Goal: Task Accomplishment & Management: Complete application form

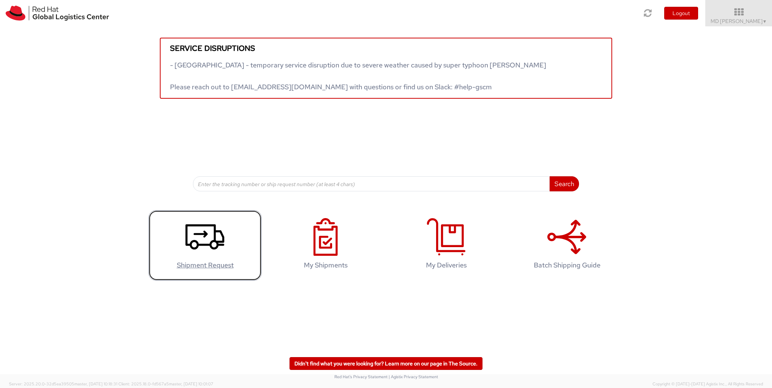
click at [208, 234] on icon at bounding box center [205, 237] width 39 height 38
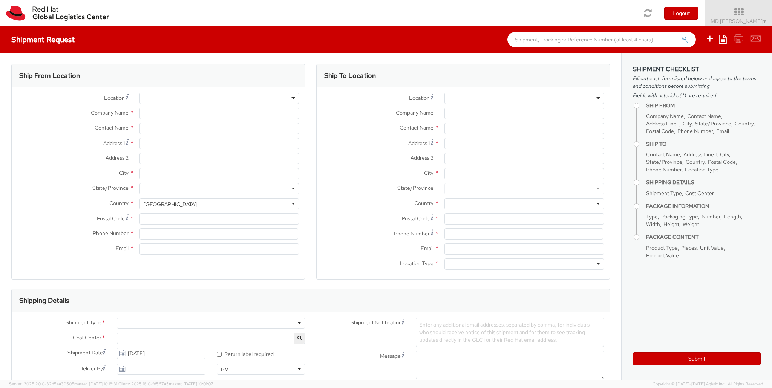
select select
select select "141"
click at [210, 101] on div at bounding box center [220, 98] width 160 height 11
type input "Red Hat"
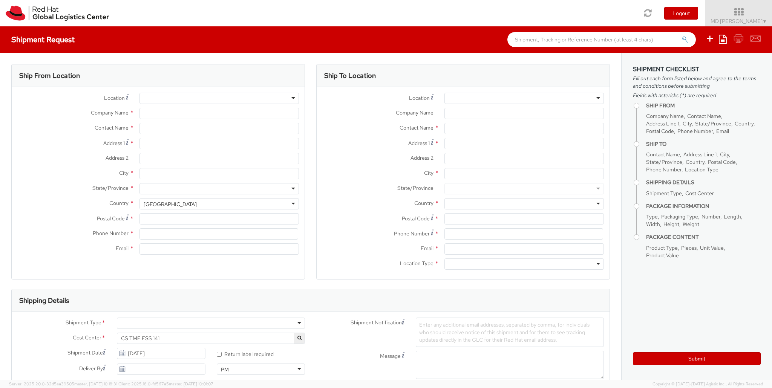
type input "MD [PERSON_NAME]"
type input "[EMAIL_ADDRESS][DOMAIN_NAME]"
click at [183, 147] on input "Address 1 *" at bounding box center [220, 143] width 160 height 11
type input "UNIT 19"
type input "Self Employed"
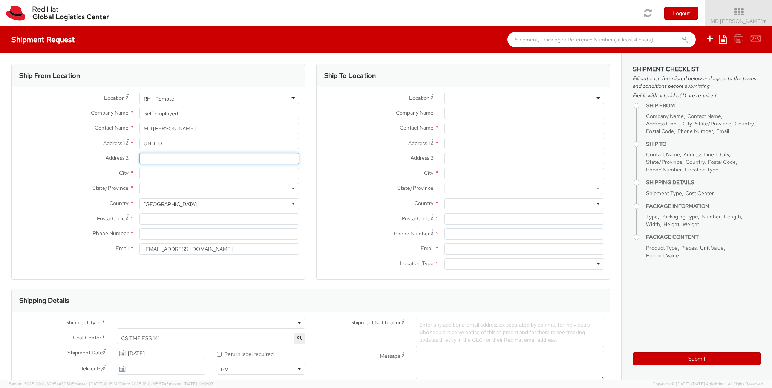
type input "45 NYANZA ST"
type input "Woodridge"
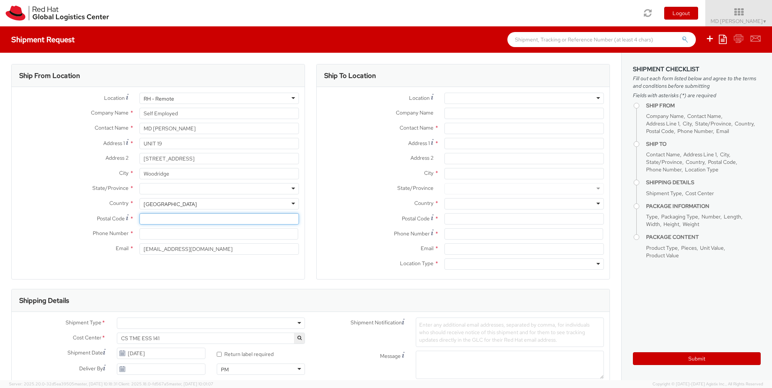
type input "4114"
type input "0433211130"
type input "tanzim3000@yahoo.com"
drag, startPoint x: 183, startPoint y: 159, endPoint x: 138, endPoint y: 158, distance: 44.9
click at [138, 158] on div "45 NYANZA ST" at bounding box center [219, 158] width 171 height 11
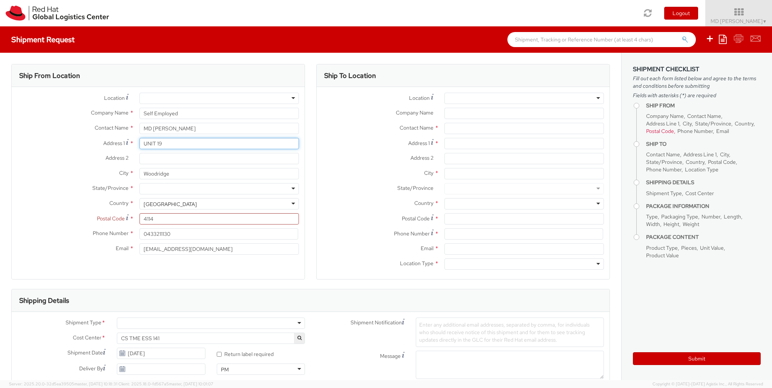
click at [190, 145] on input "UNIT 19" at bounding box center [220, 143] width 160 height 11
paste input "45 NYANZA ST"
click at [162, 142] on input "UNIT 1945 NYANZA ST" at bounding box center [220, 143] width 160 height 11
drag, startPoint x: 208, startPoint y: 145, endPoint x: 136, endPoint y: 144, distance: 72.4
click at [136, 144] on div "UNIT 19 45 NYANZA ST" at bounding box center [219, 143] width 171 height 11
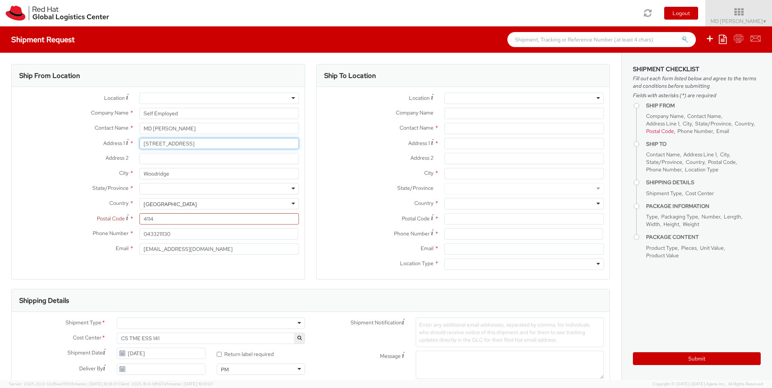
type input "unit 19/45 Nyanza Street"
click at [175, 160] on input "Address 2 *" at bounding box center [220, 158] width 160 height 11
type input "Gate Code: 5279"
click at [291, 204] on div "United States" at bounding box center [220, 203] width 160 height 11
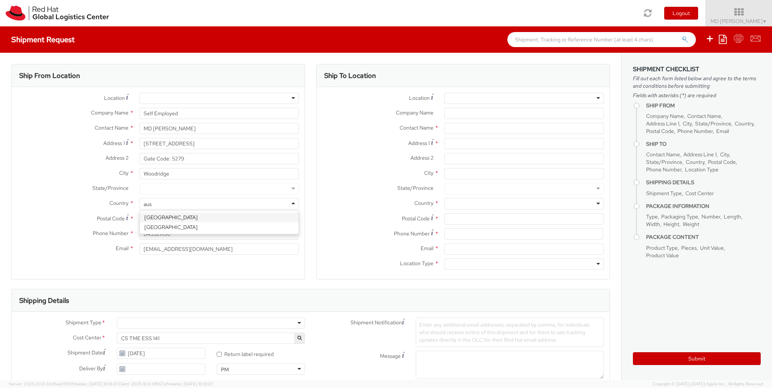
scroll to position [0, 0]
type input "austra"
select select "CM"
select select "KGS"
click at [286, 189] on div at bounding box center [220, 188] width 160 height 11
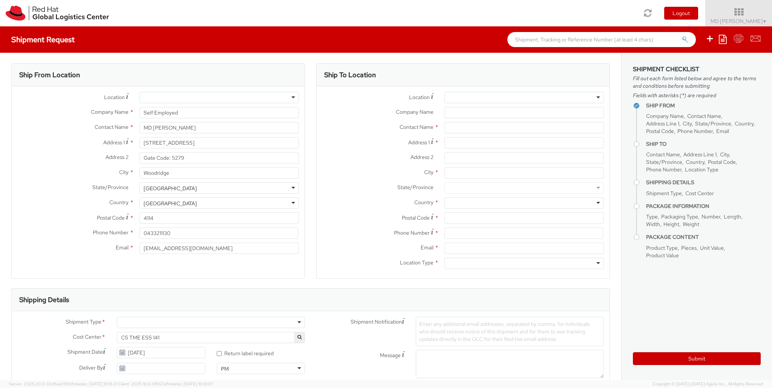
scroll to position [1, 0]
click at [508, 97] on div at bounding box center [525, 97] width 160 height 11
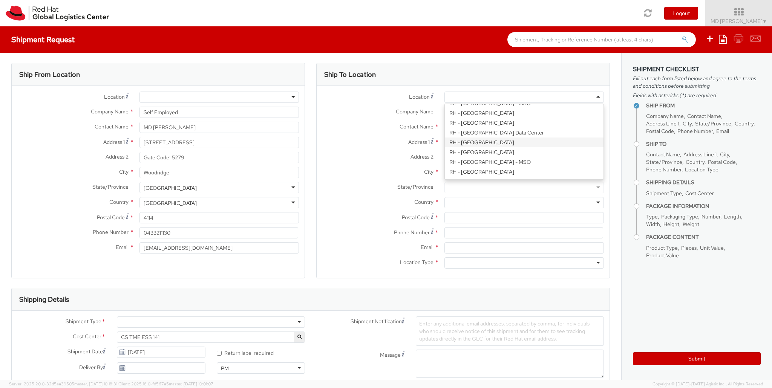
scroll to position [1134, 0]
type input "Red Hat Asia-Pacific Pty Ltd"
type input "Level [STREET_ADDRESS][PERSON_NAME]"
type input "NORTH SYDNEY"
type input "2060"
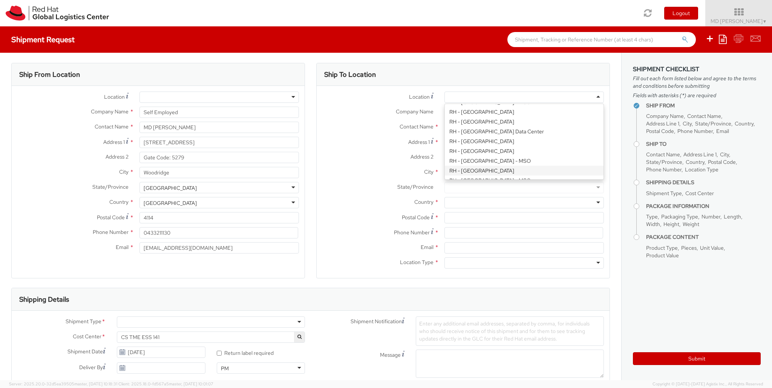
type input "[PHONE_NUMBER]"
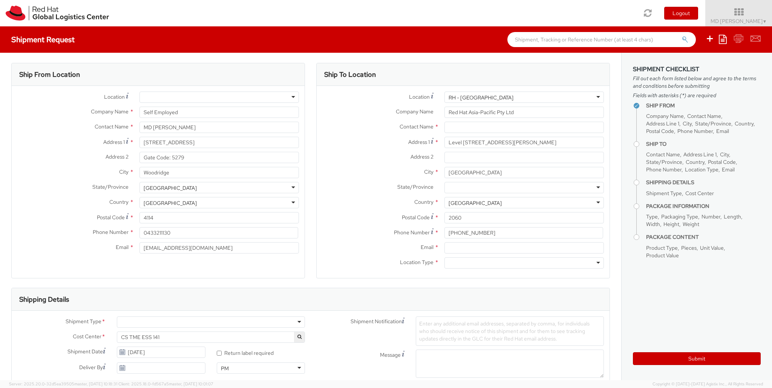
scroll to position [0, 0]
paste input "Attn: Red Hat IT - Endpoint Systems/Snehal Kale"
type input "Attn: Red Hat IT - Endpoint Systems/Snehal Kale"
click at [458, 245] on input "Email *" at bounding box center [525, 247] width 160 height 11
click at [358, 224] on div "Postal Code * 2060" at bounding box center [463, 219] width 293 height 15
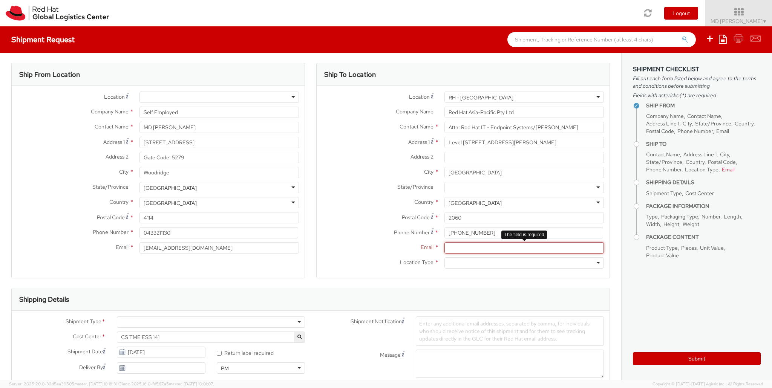
paste input "[EMAIL_ADDRESS][DOMAIN_NAME]"
type input "[EMAIL_ADDRESS][DOMAIN_NAME]"
click at [596, 262] on div at bounding box center [525, 263] width 160 height 11
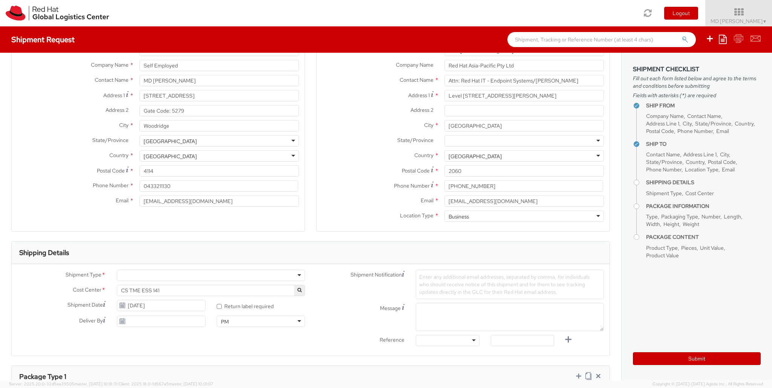
scroll to position [51, 0]
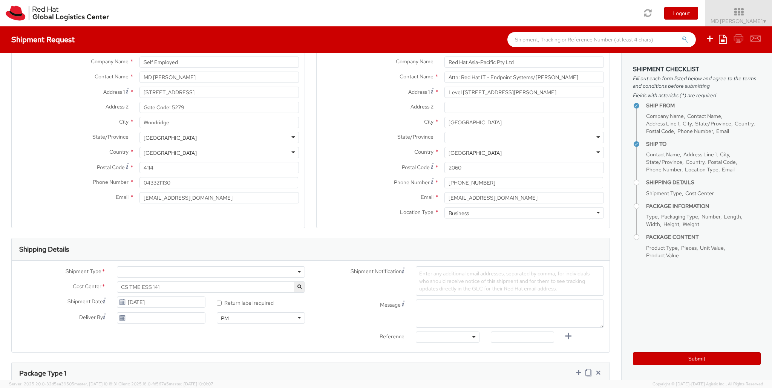
click at [295, 271] on div at bounding box center [211, 272] width 188 height 11
click at [295, 271] on div "Business" at bounding box center [211, 272] width 188 height 11
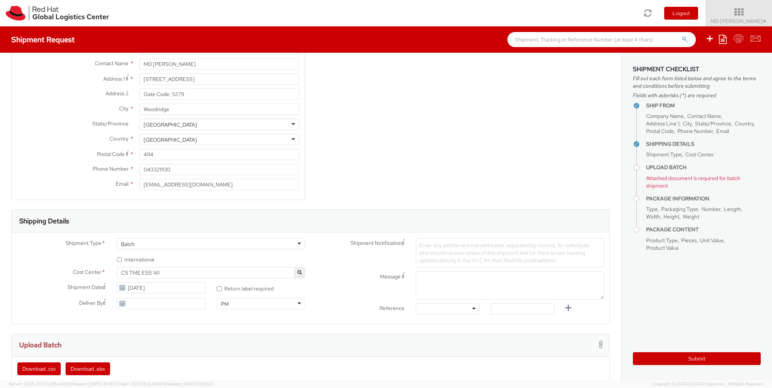
scroll to position [68, 0]
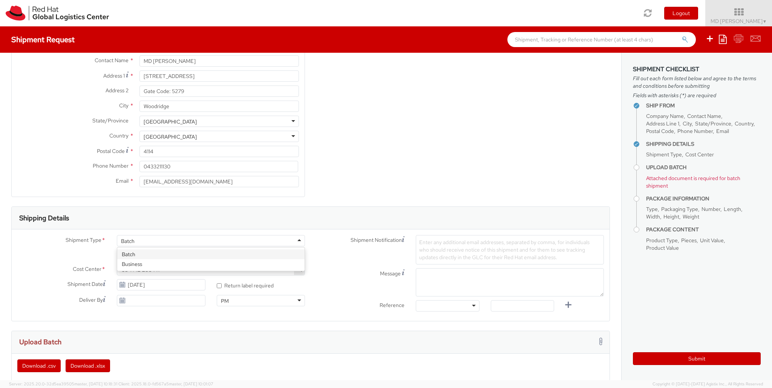
click at [301, 241] on div "Batch" at bounding box center [211, 240] width 188 height 11
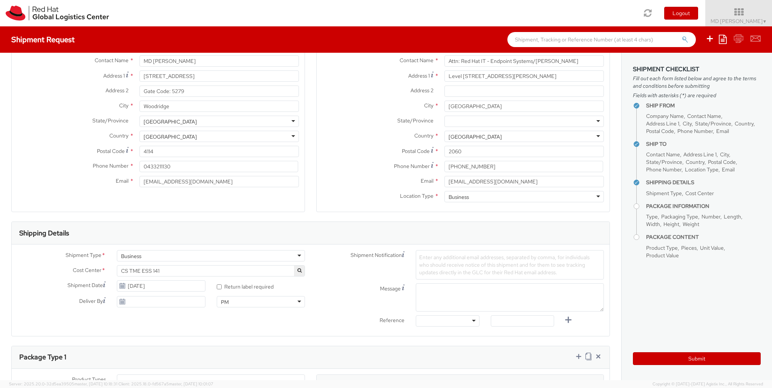
click at [262, 256] on div "Business" at bounding box center [211, 255] width 188 height 11
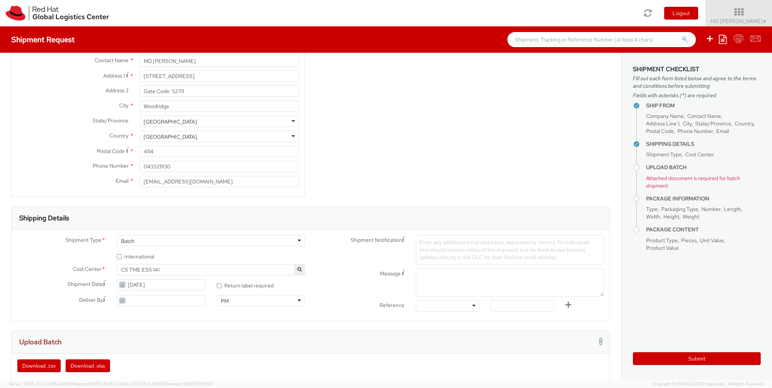
click at [252, 242] on div "Batch" at bounding box center [211, 240] width 188 height 11
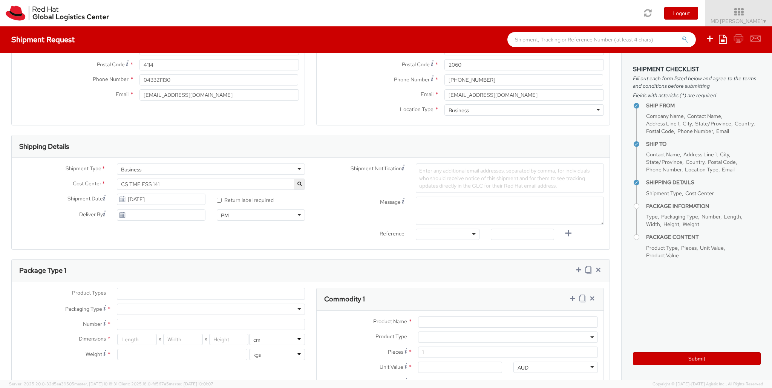
scroll to position [155, 0]
click at [479, 201] on textarea "Message" at bounding box center [510, 210] width 188 height 28
click at [475, 181] on span "Enter any additional email addresses, separated by comma, for individuals who s…" at bounding box center [504, 177] width 170 height 22
click at [434, 170] on span "Enter any additional email addresses, separated by comma, for individuals who s…" at bounding box center [504, 177] width 170 height 22
click at [428, 173] on div "Enter any additional email addresses, separated by comma, for individuals who s…" at bounding box center [510, 177] width 188 height 29
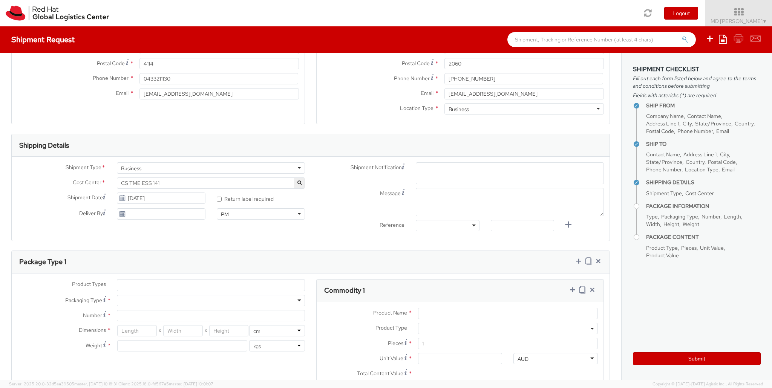
paste input "laptop-return@redhat.com"
type input "laptop-return@redhat.com"
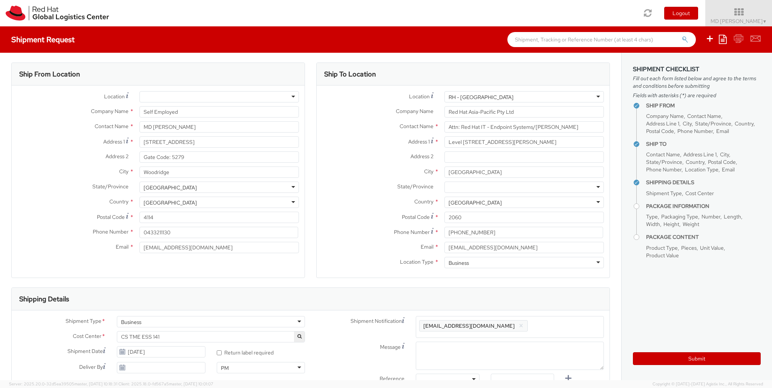
scroll to position [0, 0]
drag, startPoint x: 206, startPoint y: 249, endPoint x: 132, endPoint y: 247, distance: 74.3
click at [132, 247] on div "Email * tanzim3000@yahoo.com" at bounding box center [158, 249] width 293 height 11
type input "[EMAIL_ADDRESS][DOMAIN_NAME]"
drag, startPoint x: 528, startPoint y: 319, endPoint x: 522, endPoint y: 326, distance: 9.4
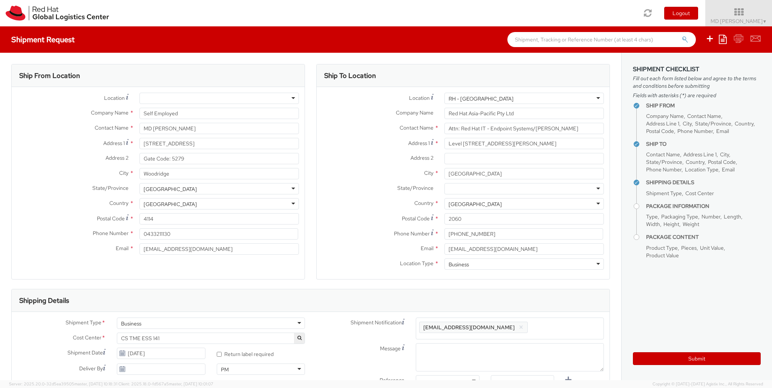
click at [526, 322] on div "Enter any additional email addresses, separated by comma, for individuals who s…" at bounding box center [510, 329] width 188 height 22
paste input "[EMAIL_ADDRESS][DOMAIN_NAME]"
type input "[EMAIL_ADDRESS][DOMAIN_NAME]"
click at [511, 345] on ul "laptop-return@redhat.com × mdkhorsh@redhat.com ×" at bounding box center [509, 334] width 181 height 26
paste input "laptop-returns@redhat.com"
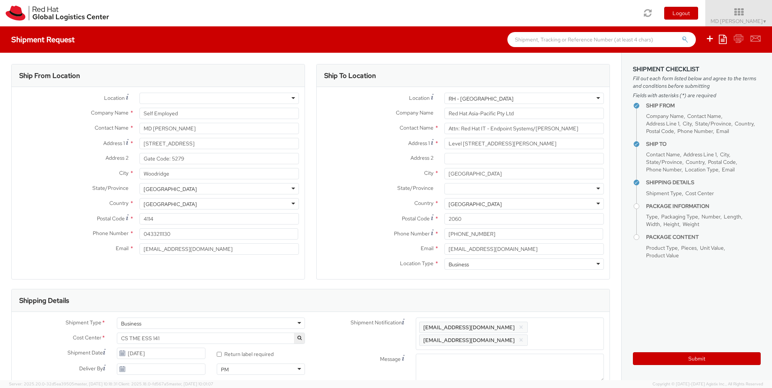
type input "laptop-returns@redhat.com"
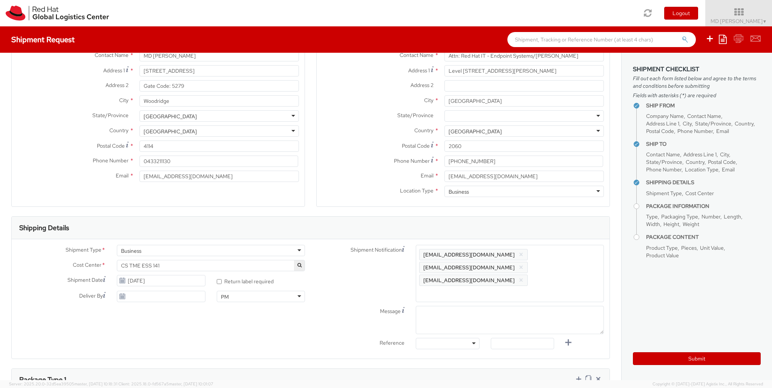
scroll to position [74, 0]
click at [471, 305] on textarea "Message" at bounding box center [510, 319] width 188 height 28
paste textarea "Serial No: PC252FPF). It's a T14s Gen 2."
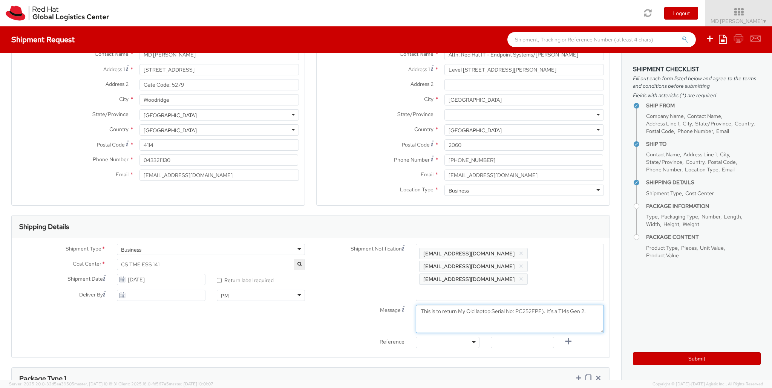
click at [543, 305] on textarea "This is to return My Old laptop Serial No: PC252FPF). It's a T14s Gen 2." at bounding box center [510, 319] width 188 height 28
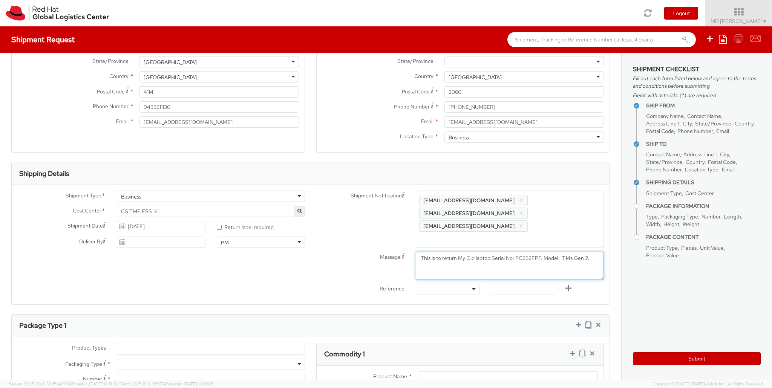
scroll to position [149, 0]
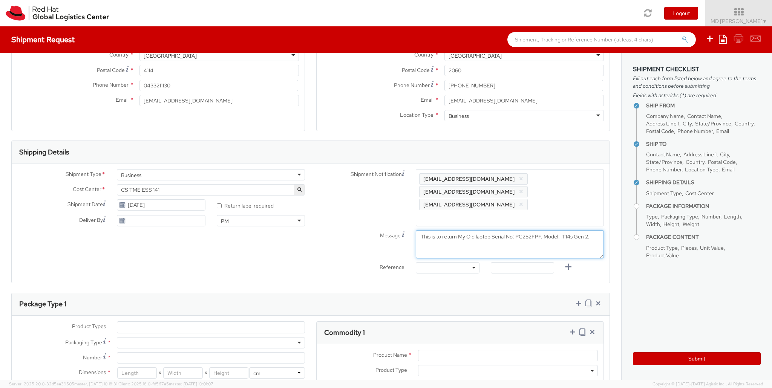
type textarea "This is to return My Old laptop Serial No: PC252FPF. Model: T14s Gen 2."
click at [473, 262] on div at bounding box center [447, 267] width 63 height 11
click at [348, 262] on label "Reference" at bounding box center [361, 266] width 100 height 9
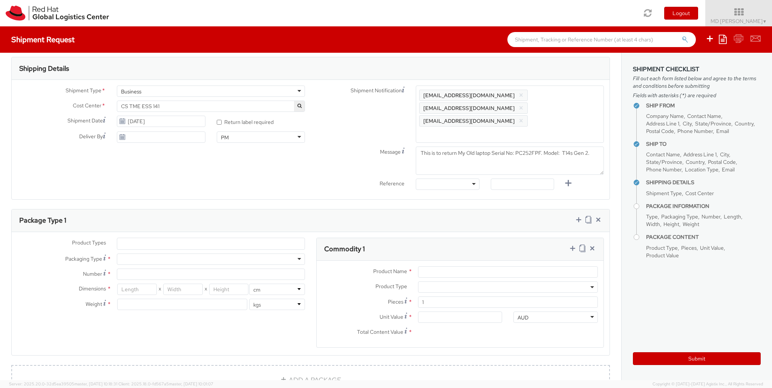
scroll to position [237, 0]
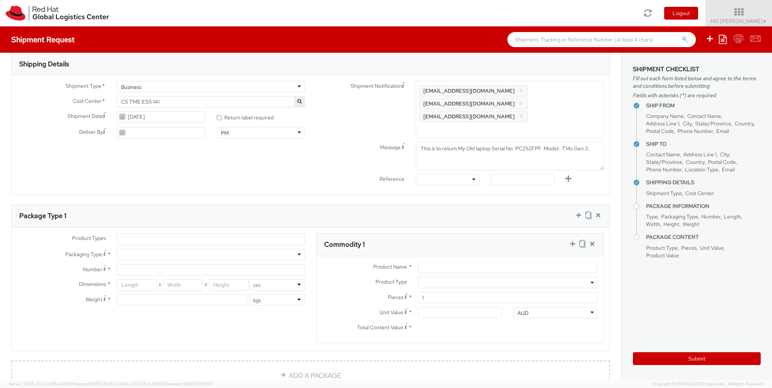
click at [476, 174] on div at bounding box center [447, 179] width 63 height 11
click at [516, 174] on input "text" at bounding box center [522, 179] width 63 height 11
click at [477, 174] on div "Reference Number" at bounding box center [447, 179] width 63 height 11
drag, startPoint x: 449, startPoint y: 171, endPoint x: 455, endPoint y: 170, distance: 6.1
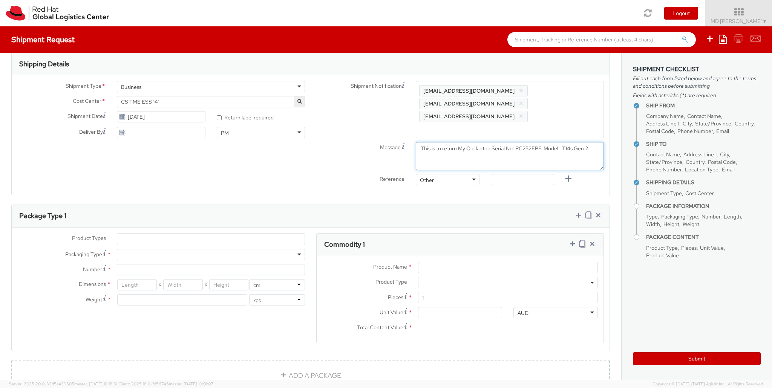
click at [494, 142] on textarea "This is to return My Old laptop Serial No: PC252FPF. Model: T14s Gen 2." at bounding box center [510, 156] width 188 height 28
drag, startPoint x: 493, startPoint y: 123, endPoint x: 543, endPoint y: 122, distance: 50.2
click at [543, 142] on textarea "This is to return My Old laptop Serial No: PC252FPF. Model: T14s Gen 2." at bounding box center [510, 156] width 188 height 28
click at [535, 174] on input "text" at bounding box center [522, 179] width 63 height 11
paste input "Serial No: PC252FPF"
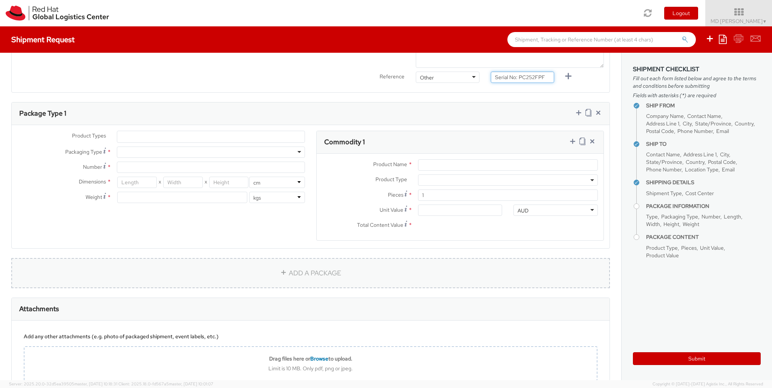
scroll to position [340, 0]
type input "Serial No: PC252FPF"
click at [217, 130] on ul at bounding box center [210, 135] width 187 height 11
click at [218, 130] on ul at bounding box center [210, 135] width 187 height 11
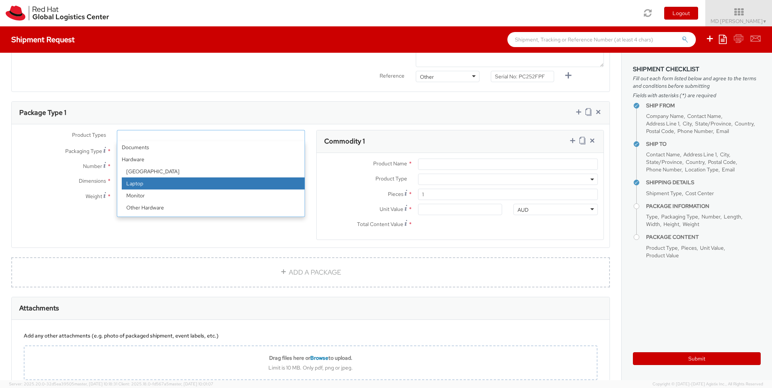
select select "LAPTOP"
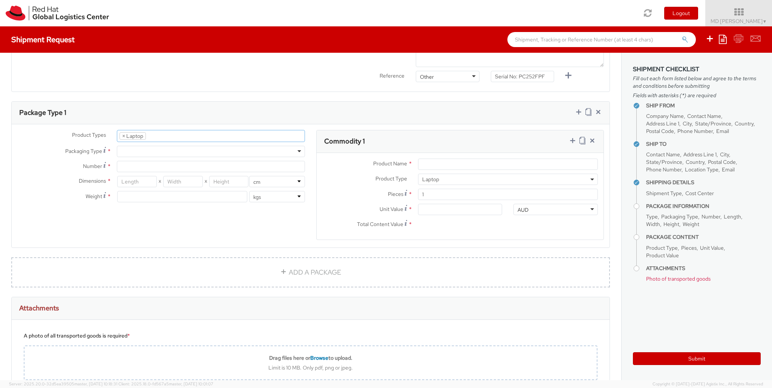
click at [172, 130] on ul "× Laptop" at bounding box center [210, 135] width 187 height 11
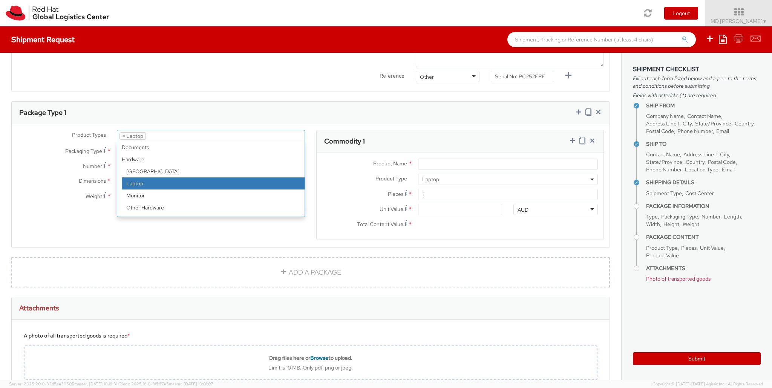
click at [172, 130] on ul "× Laptop" at bounding box center [210, 135] width 187 height 11
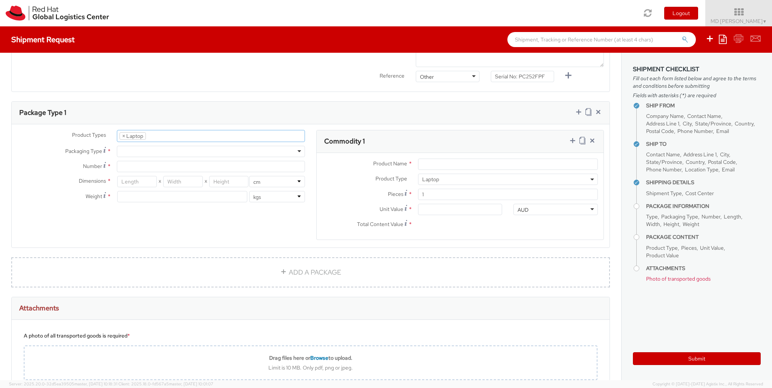
click at [168, 146] on div at bounding box center [211, 151] width 188 height 11
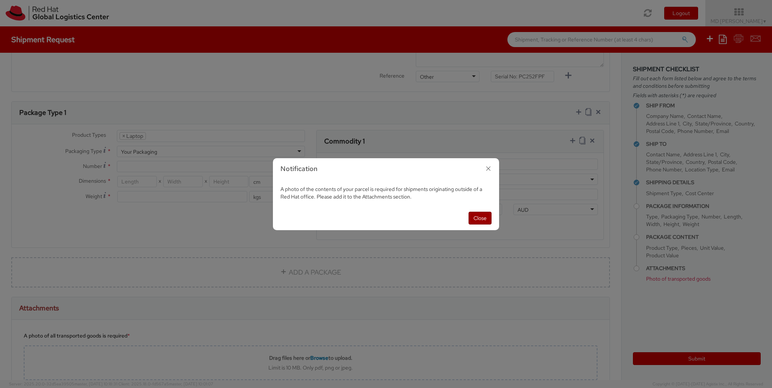
click at [473, 213] on button "Close" at bounding box center [480, 218] width 23 height 13
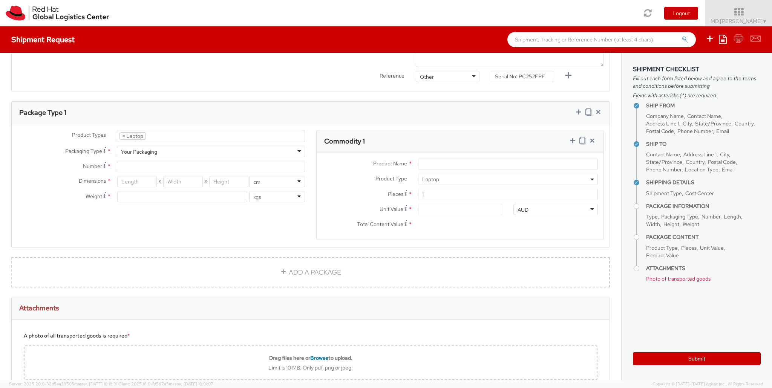
click at [299, 146] on div "Your Packaging" at bounding box center [211, 151] width 188 height 11
type input "1"
type input "24.13"
type input "31.75"
type input "0.64"
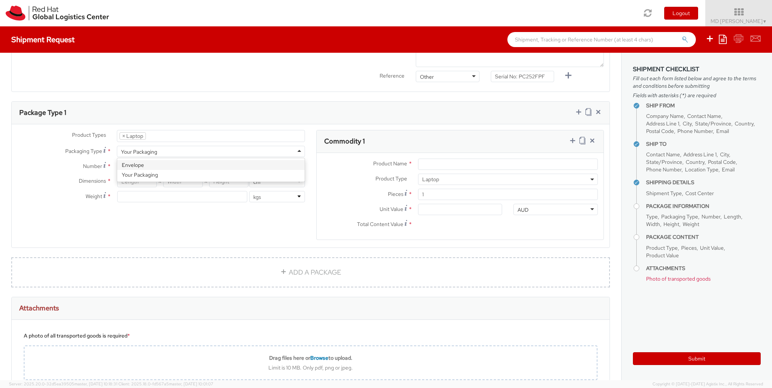
type input "0.5"
click at [275, 146] on div "Envelope" at bounding box center [211, 151] width 188 height 11
click at [262, 161] on input "1" at bounding box center [211, 166] width 188 height 11
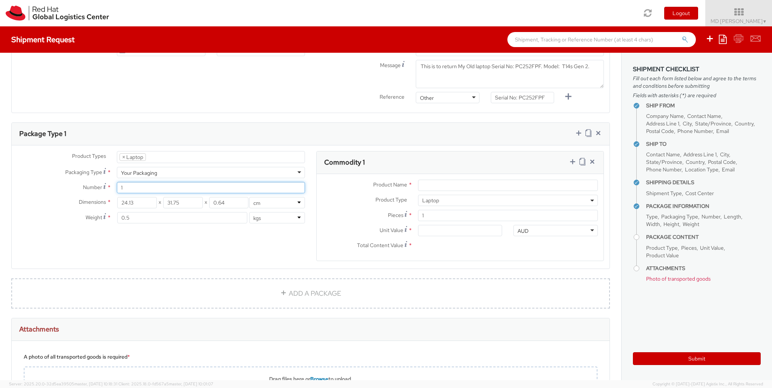
scroll to position [302, 0]
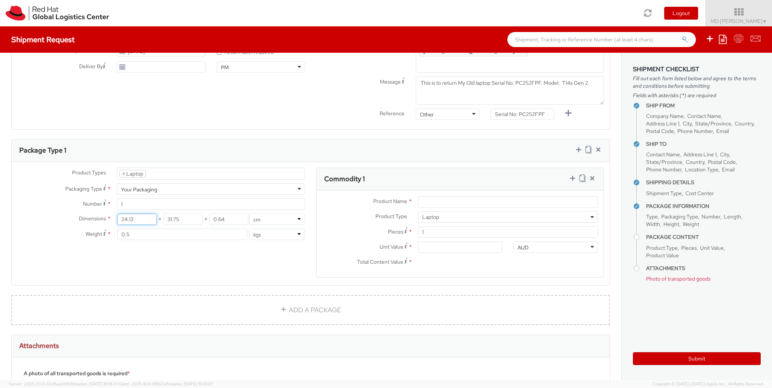
click at [136, 214] on input "24.13" at bounding box center [136, 219] width 39 height 11
type input "25"
click at [184, 214] on input "31.75" at bounding box center [182, 219] width 39 height 11
type input "3"
type input "40"
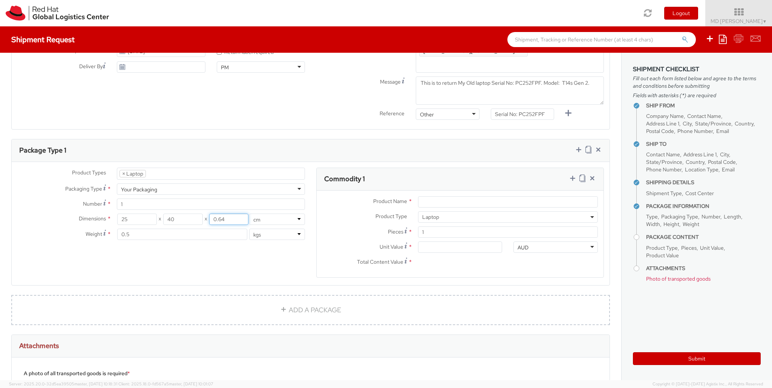
drag, startPoint x: 227, startPoint y: 190, endPoint x: 218, endPoint y: 189, distance: 9.1
click at [218, 214] on input "0.64" at bounding box center [228, 219] width 39 height 11
click at [234, 214] on input "0.64" at bounding box center [228, 219] width 39 height 11
type input "0"
type input "9"
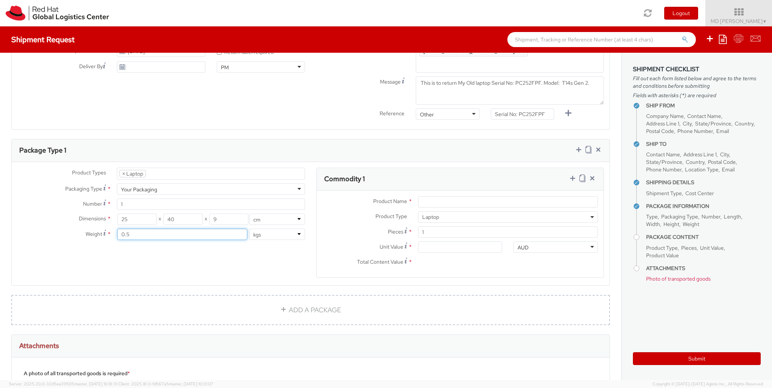
click at [171, 229] on input "0.5" at bounding box center [182, 234] width 130 height 11
type input "0"
type input "2"
click at [468, 196] on input "Product Name *" at bounding box center [508, 201] width 180 height 11
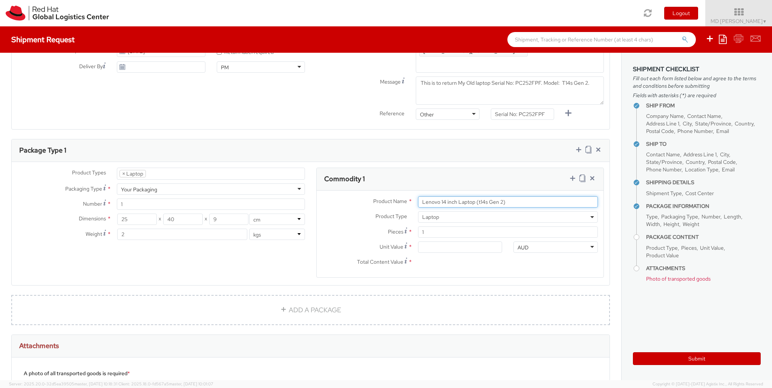
type input "Lenovo 14 inch Laptop (t14s Gen 2)"
click at [455, 227] on input "1" at bounding box center [508, 232] width 180 height 11
type input "12"
type input "0.00"
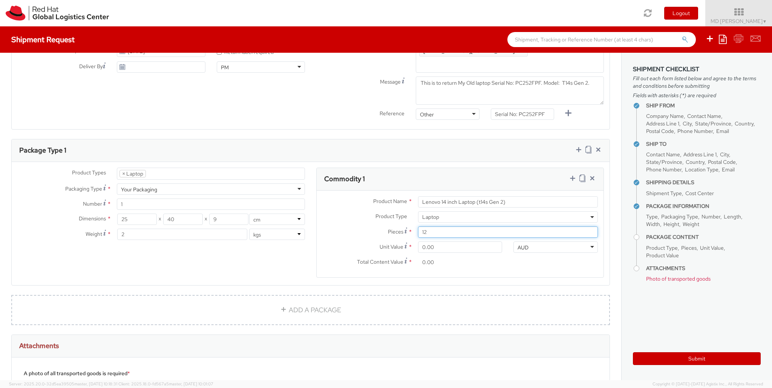
type input "1"
type input "2"
click at [467, 257] on input "0.00" at bounding box center [460, 262] width 84 height 11
click at [467, 242] on input "0.00" at bounding box center [460, 247] width 84 height 11
type input "0.20"
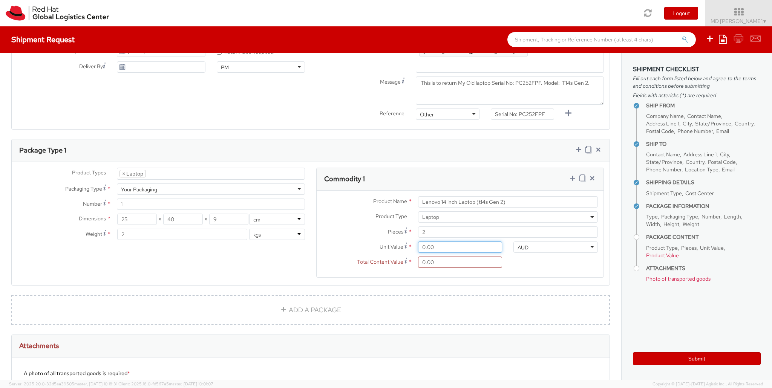
type input "0.40"
type input "3.00"
type input "6.00"
type input "30.00"
type input "60.00"
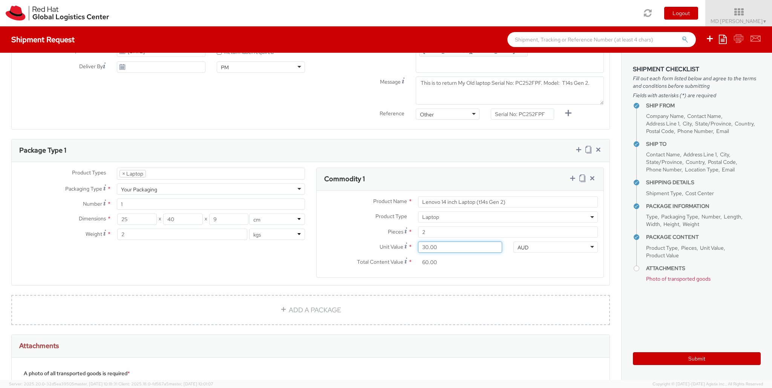
type input "300.00"
type input "600.00"
click at [478, 257] on input "600.00" at bounding box center [460, 262] width 84 height 11
click at [451, 227] on input "2" at bounding box center [508, 232] width 180 height 11
type input "0.00"
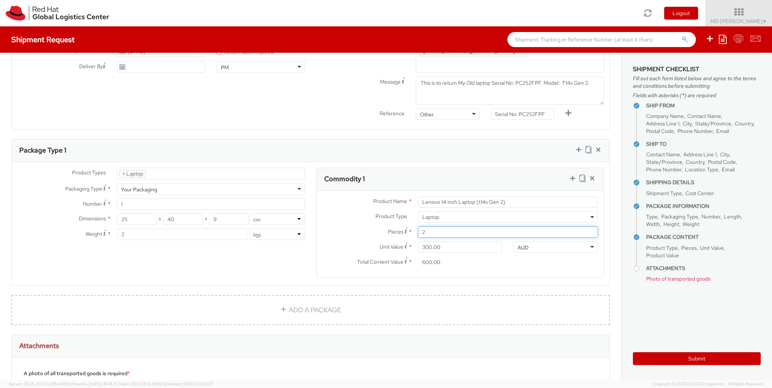
type input "0.00"
type input "1"
click at [491, 253] on agx-form-section "Commodity 1 Product Name * Lenovo 14 inch Laptop (t14s Gen 2) Product Type * Do…" at bounding box center [460, 228] width 299 height 120
click at [438, 242] on input "0.00" at bounding box center [460, 247] width 84 height 11
type input "3.00"
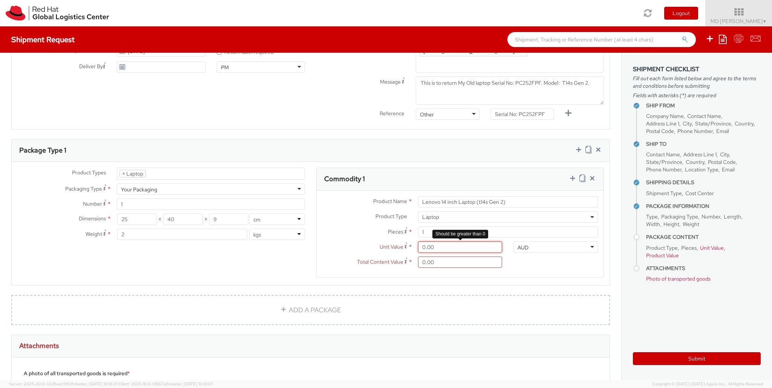
type input "3.00"
type input "30.00"
type input "300.00"
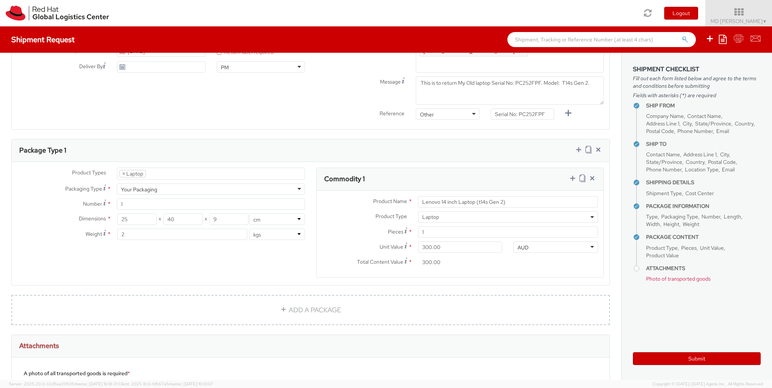
click at [500, 246] on div "Product Name * Lenovo 14 inch Laptop (t14s Gen 2) Product Type * Documents Dock…" at bounding box center [460, 234] width 287 height 87
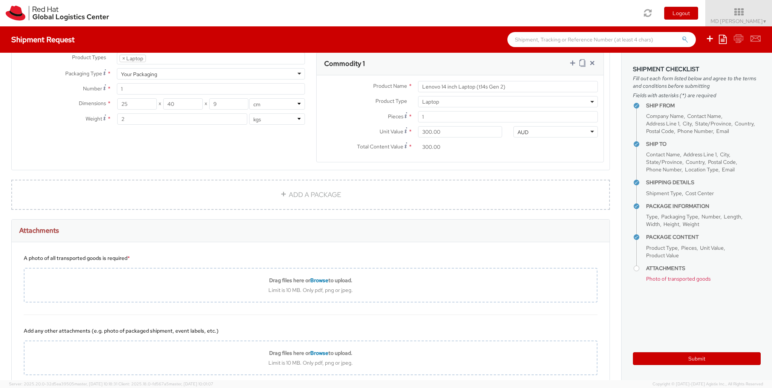
scroll to position [415, 0]
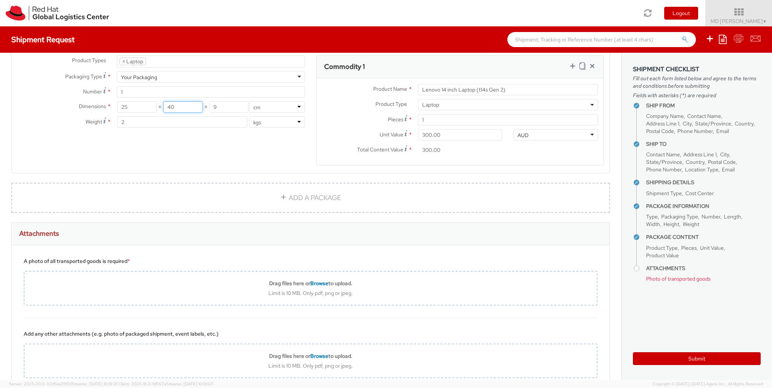
click at [179, 101] on input "40" at bounding box center [182, 106] width 39 height 11
type input "45"
click at [136, 101] on input "25" at bounding box center [136, 106] width 39 height 11
type input "2"
type input "33"
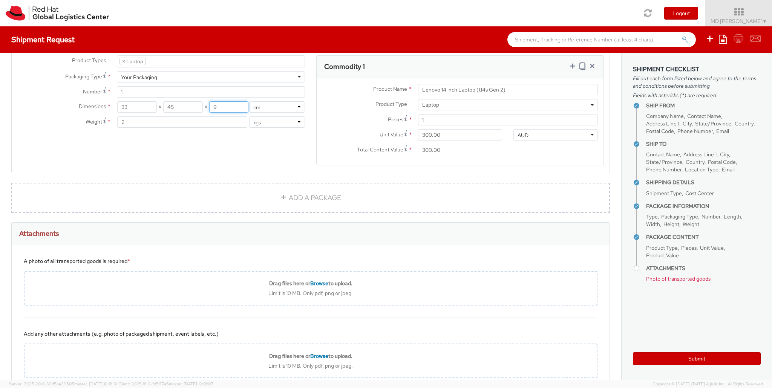
click at [231, 101] on input "9" at bounding box center [228, 106] width 39 height 11
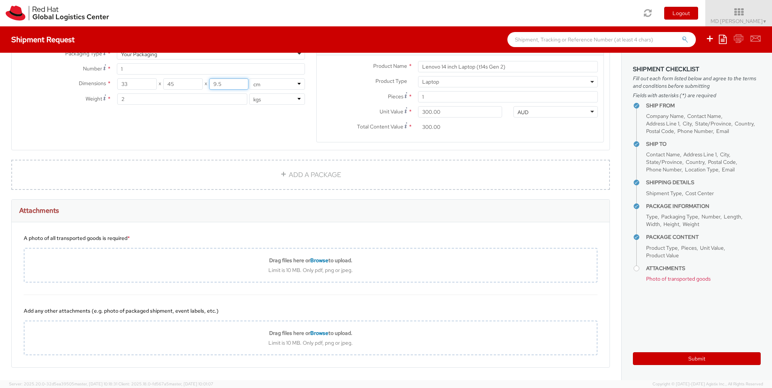
type input "9.5"
click at [45, 381] on link "Submit" at bounding box center [39, 388] width 57 height 15
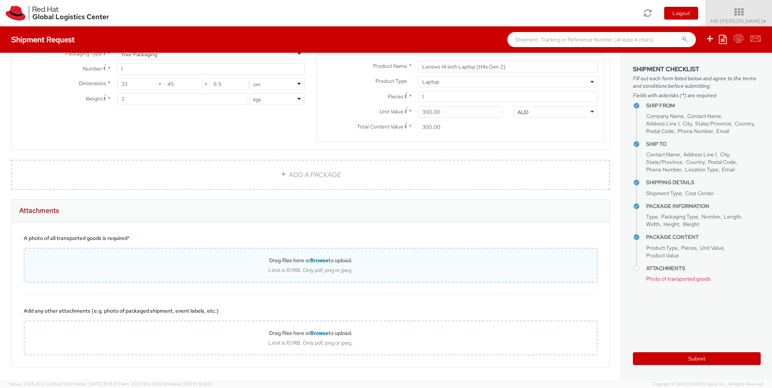
click at [318, 257] on span "Browse" at bounding box center [319, 260] width 18 height 7
type input "C:\fakepath\T14s 2.jpeg"
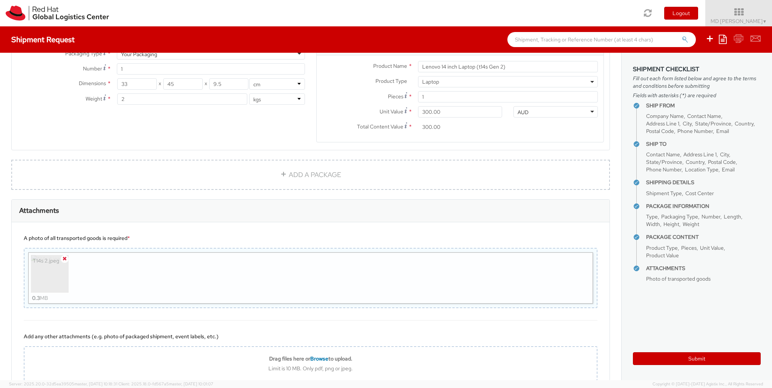
click at [66, 256] on icon at bounding box center [65, 258] width 4 height 5
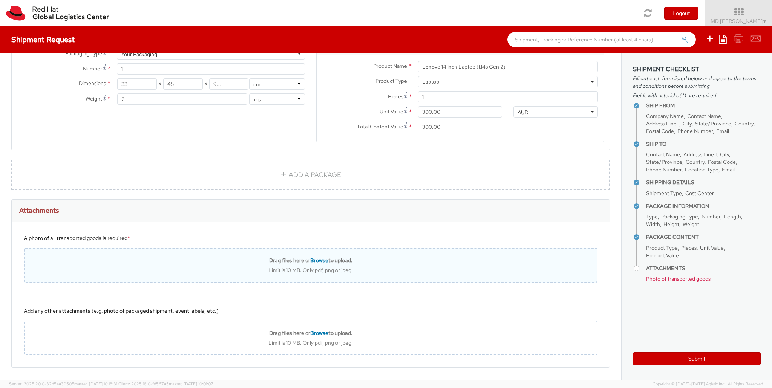
click at [311, 257] on span "Browse" at bounding box center [319, 260] width 18 height 7
type input "C:\fakepath\T14s 1.jpeg"
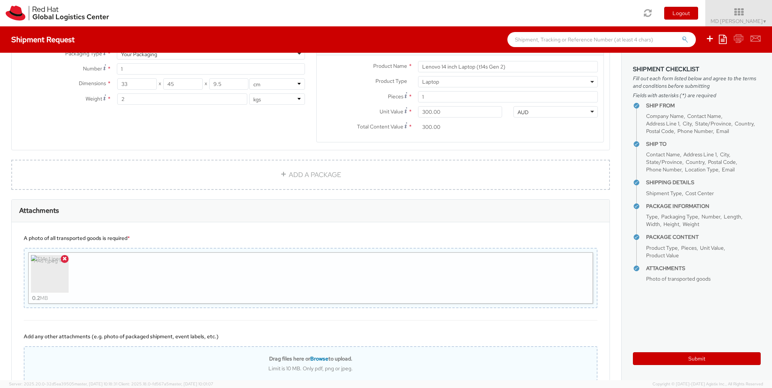
click at [318, 356] on span "Browse" at bounding box center [319, 359] width 18 height 7
type input "C:\fakepath\T14s 2.jpeg"
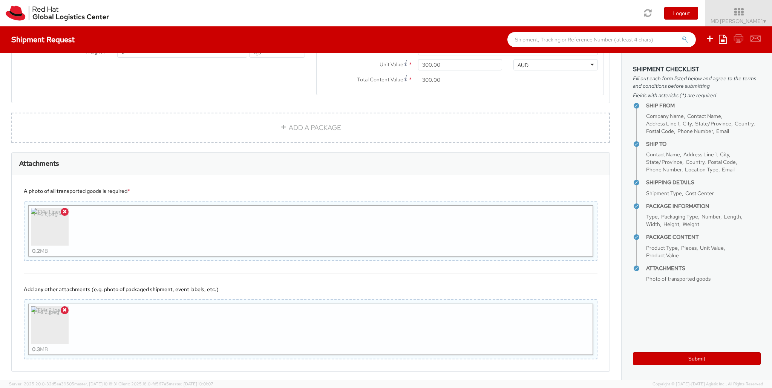
scroll to position [488, 0]
click at [62, 382] on link "Submit" at bounding box center [39, 389] width 57 height 15
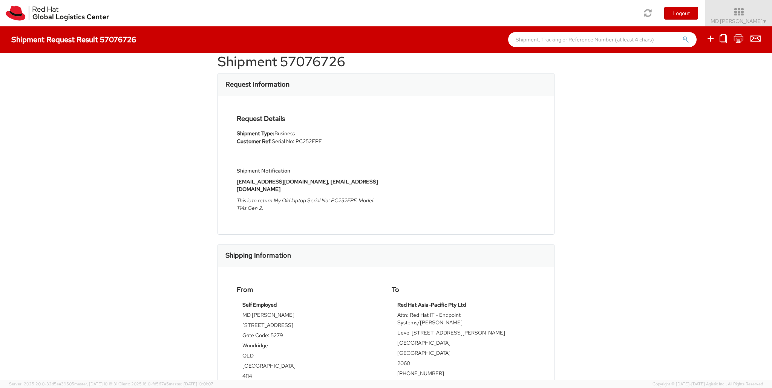
scroll to position [15, 0]
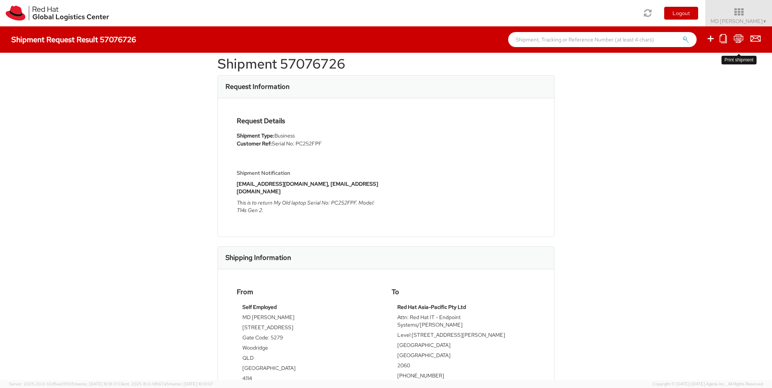
click at [740, 40] on icon at bounding box center [739, 38] width 10 height 9
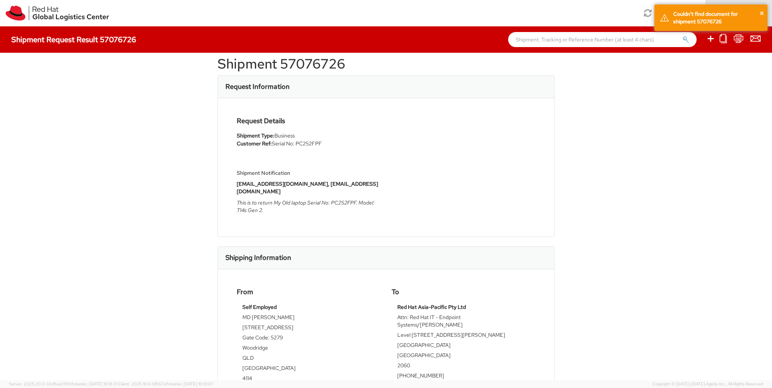
click at [350, 63] on h1 "Shipment 57076726" at bounding box center [386, 64] width 337 height 15
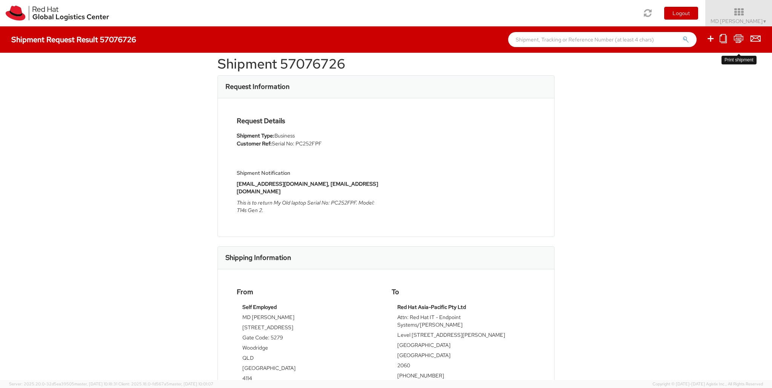
click at [736, 39] on icon at bounding box center [739, 38] width 10 height 9
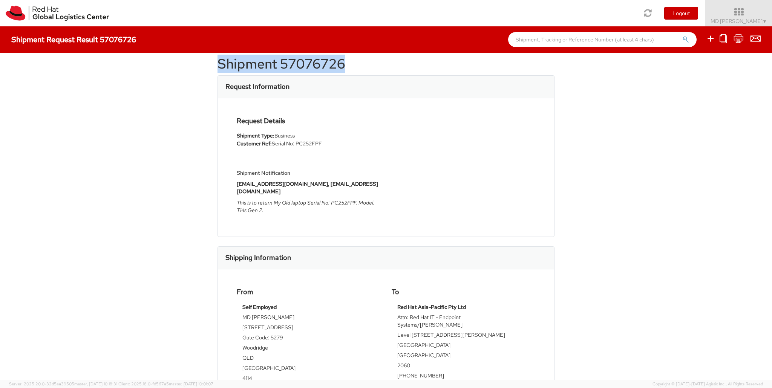
drag, startPoint x: 218, startPoint y: 66, endPoint x: 342, endPoint y: 66, distance: 124.4
click at [342, 66] on h1 "Shipment 57076726" at bounding box center [386, 64] width 337 height 15
copy h1 "Shipment 57076726"
click at [256, 64] on h1 "Shipment 57076726" at bounding box center [386, 64] width 337 height 15
drag, startPoint x: 346, startPoint y: 63, endPoint x: 217, endPoint y: 64, distance: 128.6
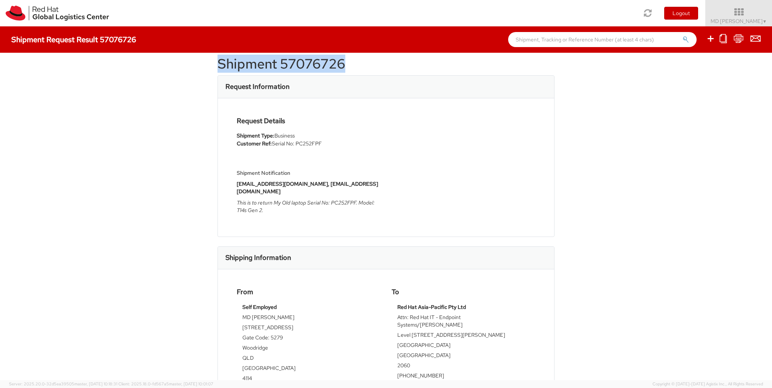
click at [218, 64] on h1 "Shipment 57076726" at bounding box center [386, 64] width 337 height 15
copy h1 "Shipment 57076726"
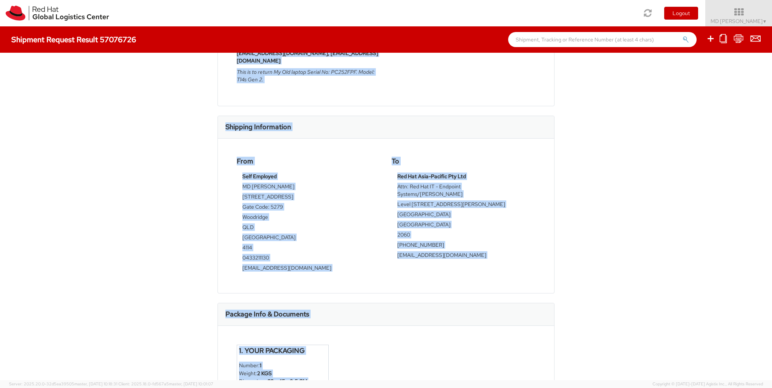
scroll to position [250, 0]
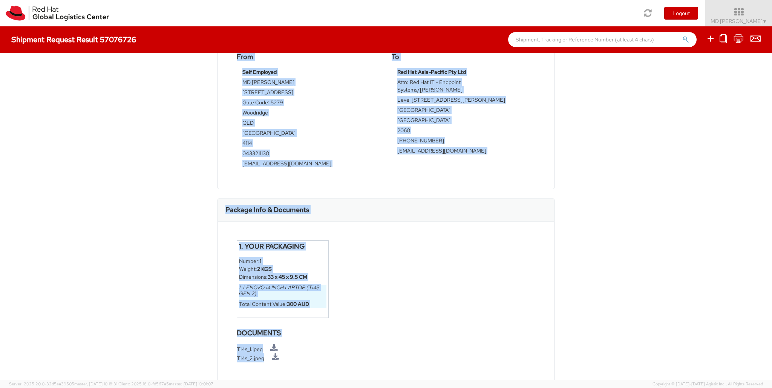
drag, startPoint x: 224, startPoint y: 83, endPoint x: 436, endPoint y: 347, distance: 339.1
copy div "Request Information Request Details Shipment Type: Business Customer Ref: Seria…"
click at [474, 226] on div "1. Your Packaging Number: 1 Weight: 2 KGS Dimensions: 33 x 45 x 9.5 CM 1. Lenov…" at bounding box center [386, 305] width 336 height 167
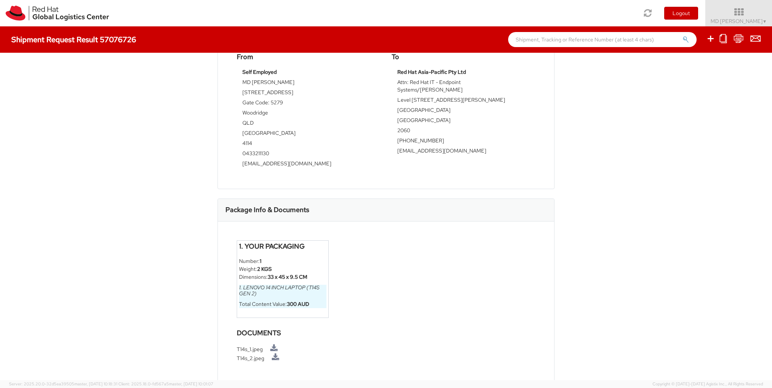
scroll to position [0, 0]
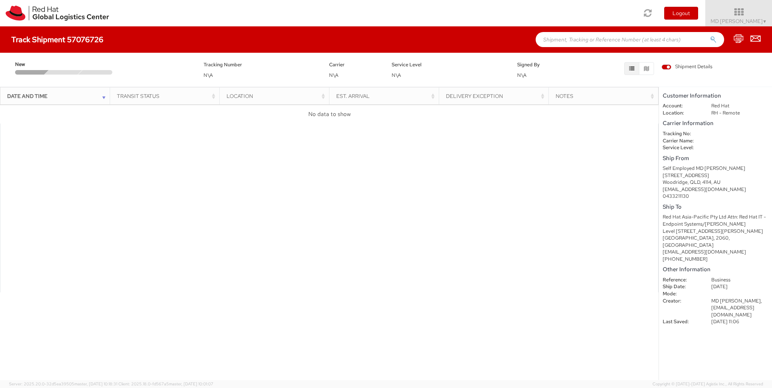
click at [665, 66] on span "Shipment Details" at bounding box center [687, 66] width 51 height 7
click at [0, 0] on input "Shipment Details" at bounding box center [0, 0] width 0 height 0
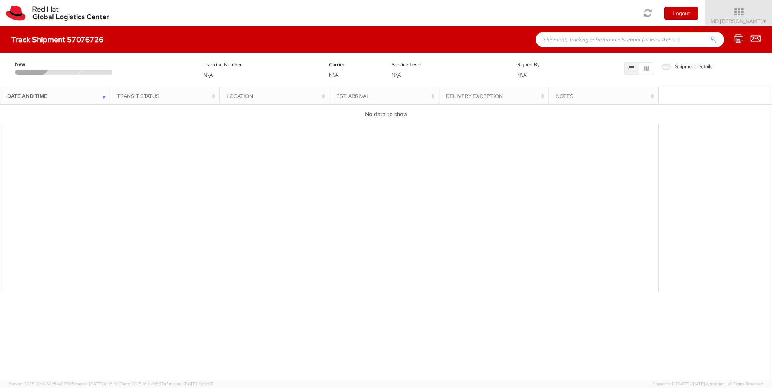
click at [665, 66] on span "Shipment Details" at bounding box center [687, 66] width 51 height 7
click at [0, 0] on input "Shipment Details" at bounding box center [0, 0] width 0 height 0
